Goal: Complete application form

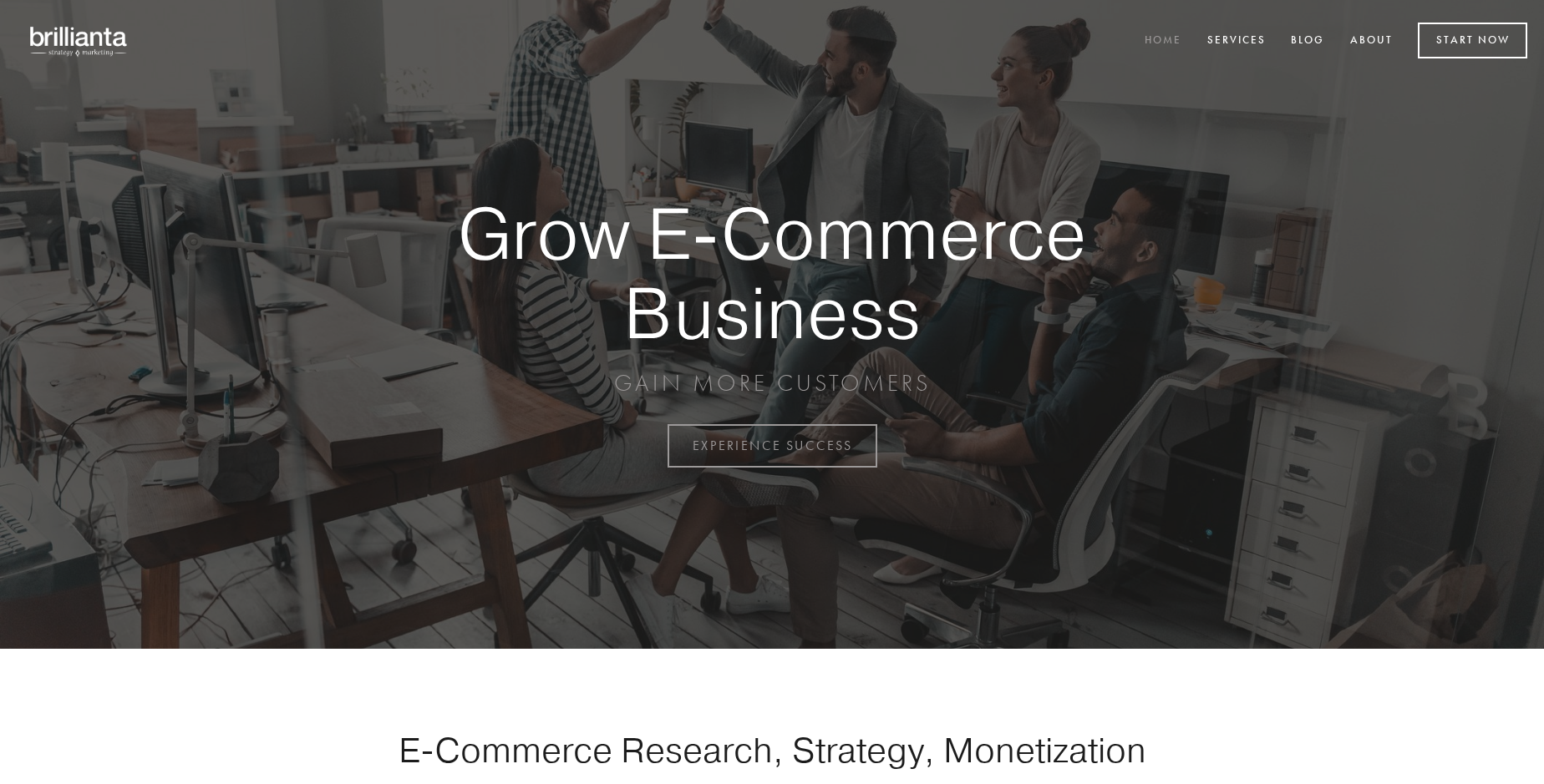
scroll to position [4377, 0]
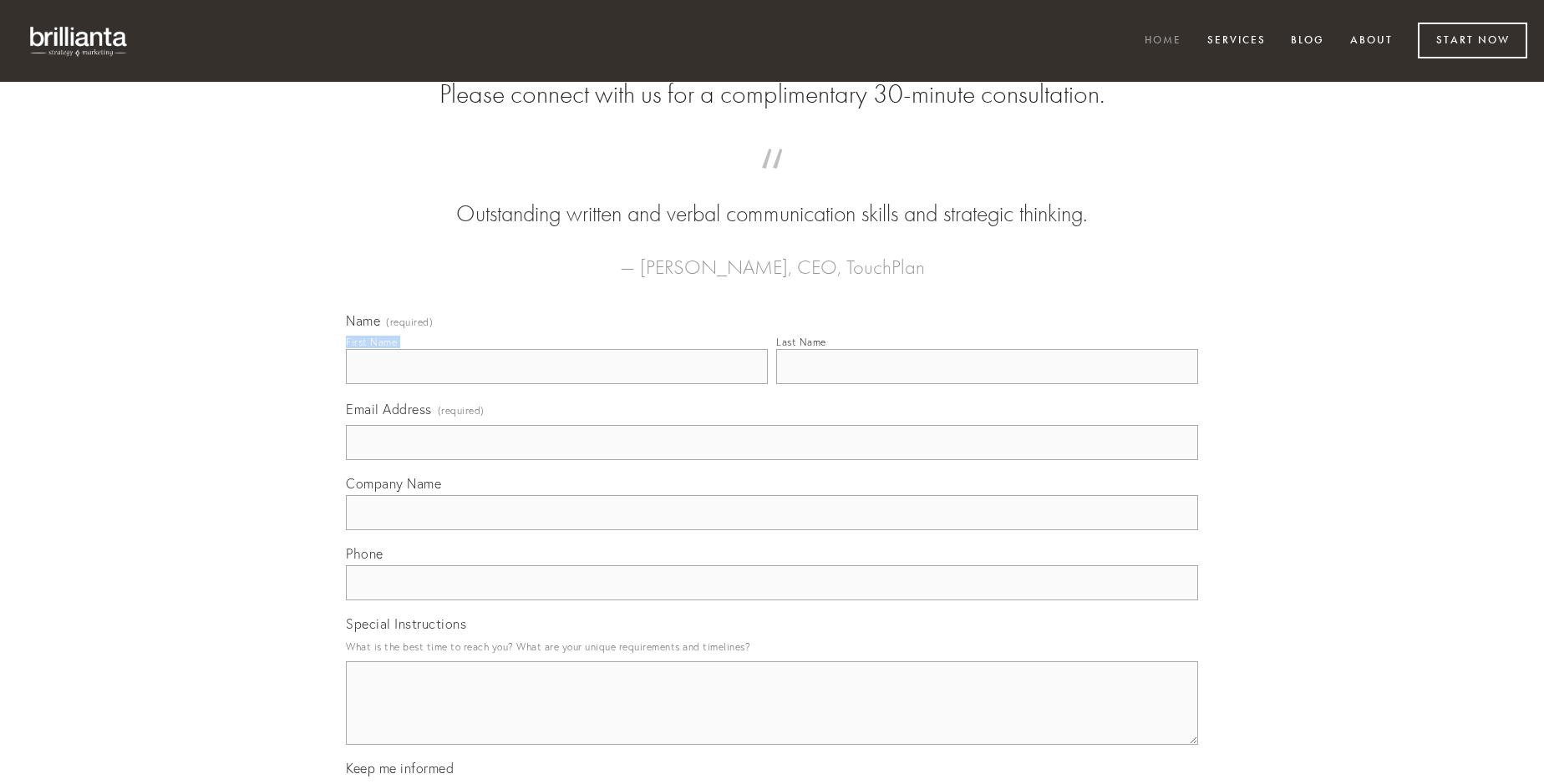
type input "[PERSON_NAME]"
click at [986, 384] on input "Last Name" at bounding box center [986, 366] width 422 height 35
type input "[PERSON_NAME]"
click at [772, 460] on input "Email Address (required)" at bounding box center [772, 442] width 852 height 35
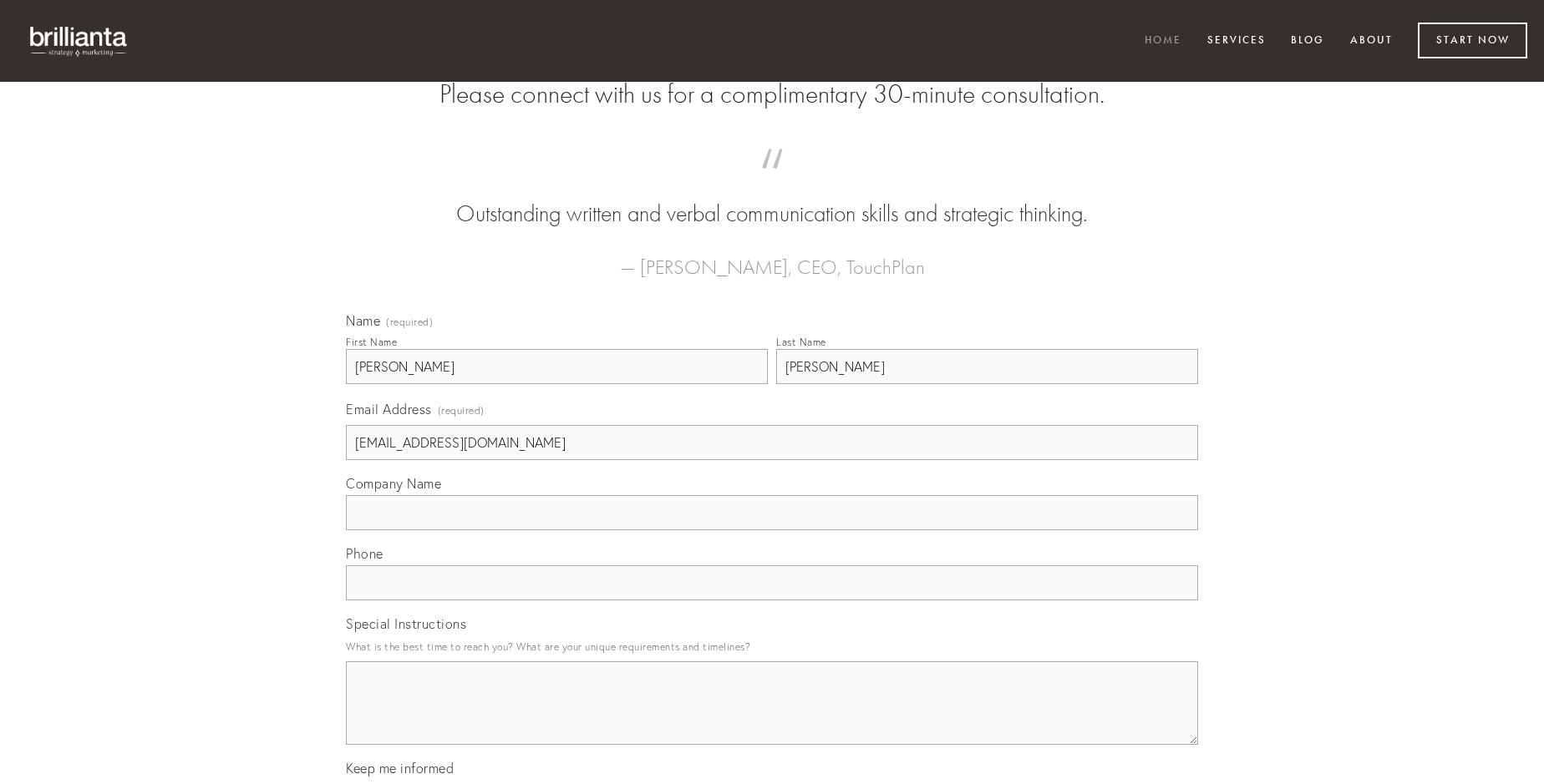
type input "[EMAIL_ADDRESS][DOMAIN_NAME]"
click at [772, 531] on input "Company Name" at bounding box center [772, 512] width 852 height 35
type input "tutamen"
click at [772, 600] on input "text" at bounding box center [772, 583] width 852 height 35
click at [772, 718] on textarea "Special Instructions" at bounding box center [772, 702] width 852 height 84
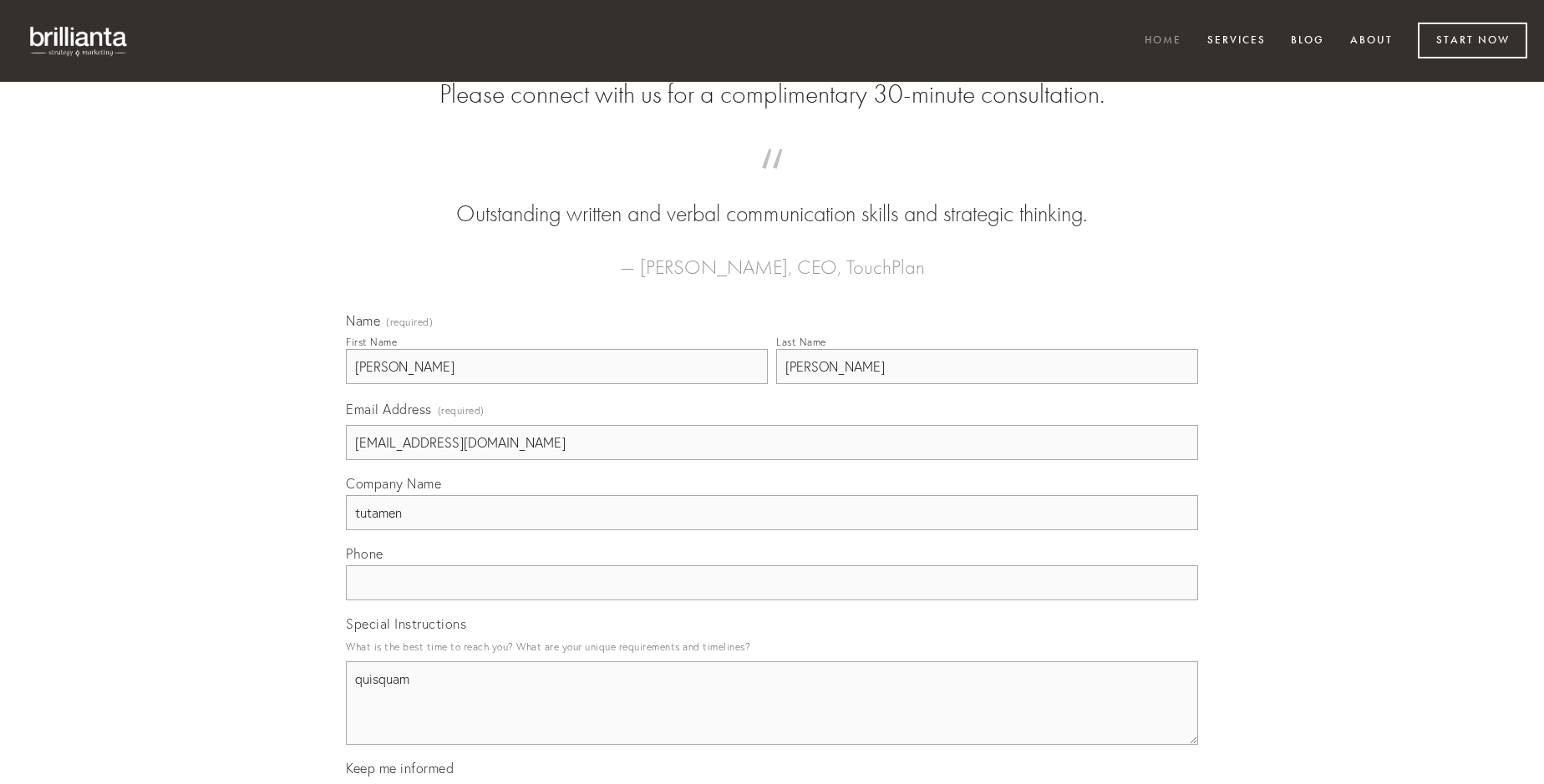
type textarea "quisquam"
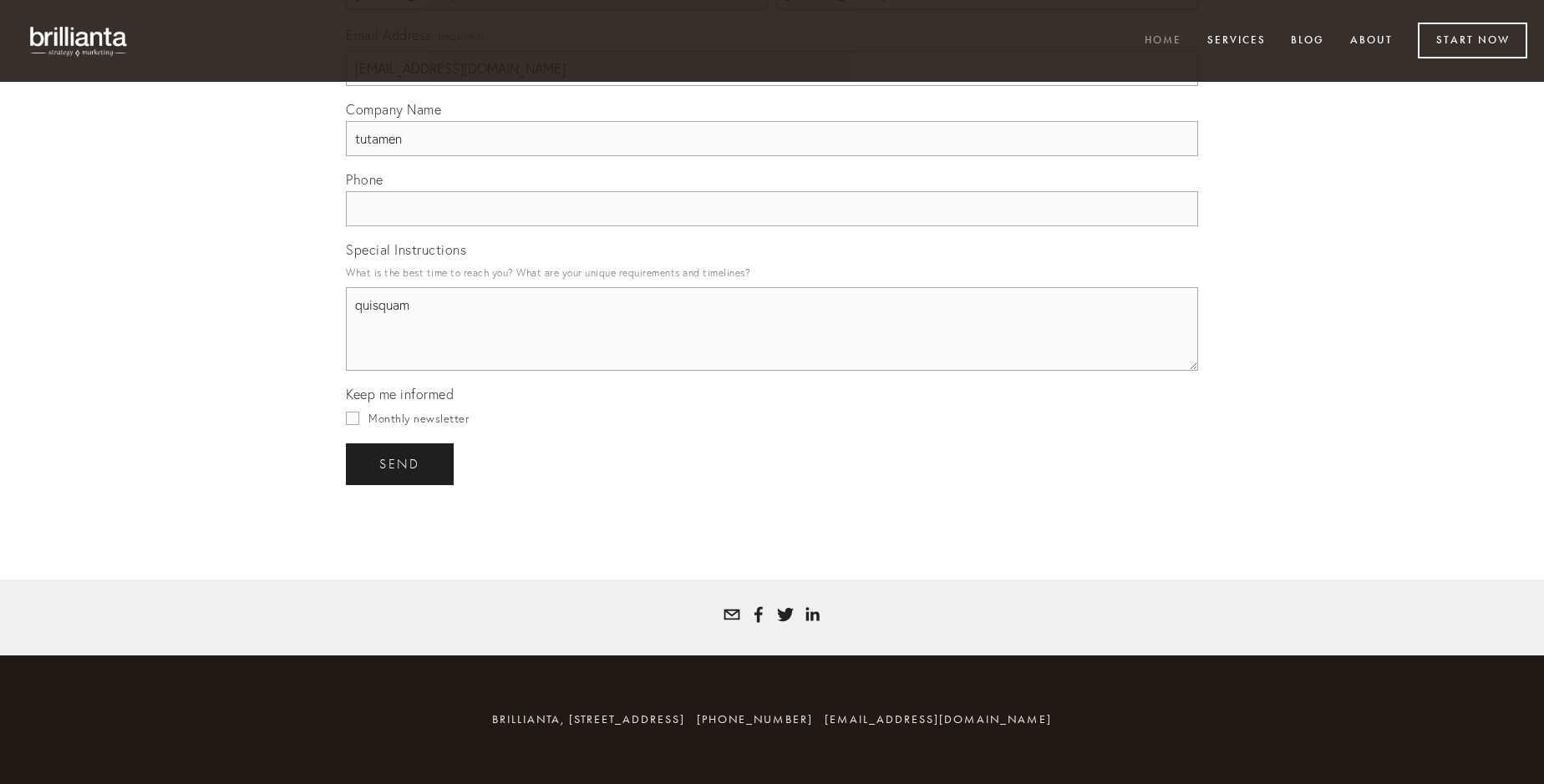
click at [401, 464] on span "send" at bounding box center [400, 465] width 41 height 15
